Goal: Consume media (video, audio)

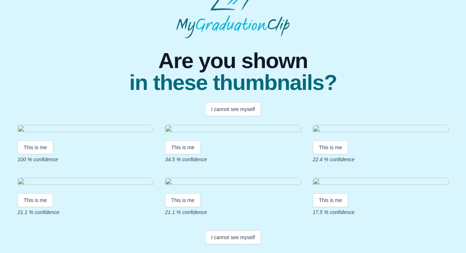
scroll to position [81, 0]
click at [36, 152] on button "This is me" at bounding box center [35, 148] width 36 height 14
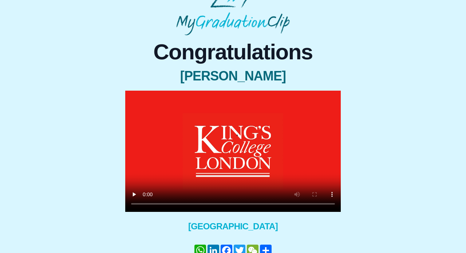
scroll to position [20, 0]
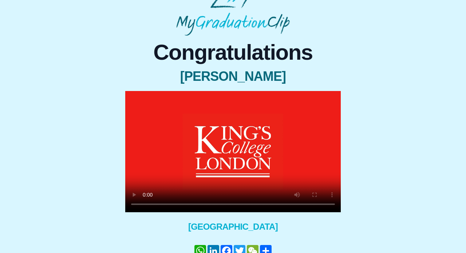
click at [146, 207] on video at bounding box center [233, 151] width 216 height 121
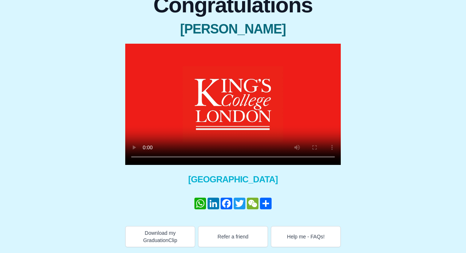
scroll to position [67, 0]
click at [194, 158] on video at bounding box center [233, 104] width 216 height 121
click at [190, 157] on video at bounding box center [233, 104] width 216 height 121
click at [146, 157] on video at bounding box center [233, 104] width 216 height 121
